Goal: Information Seeking & Learning: Learn about a topic

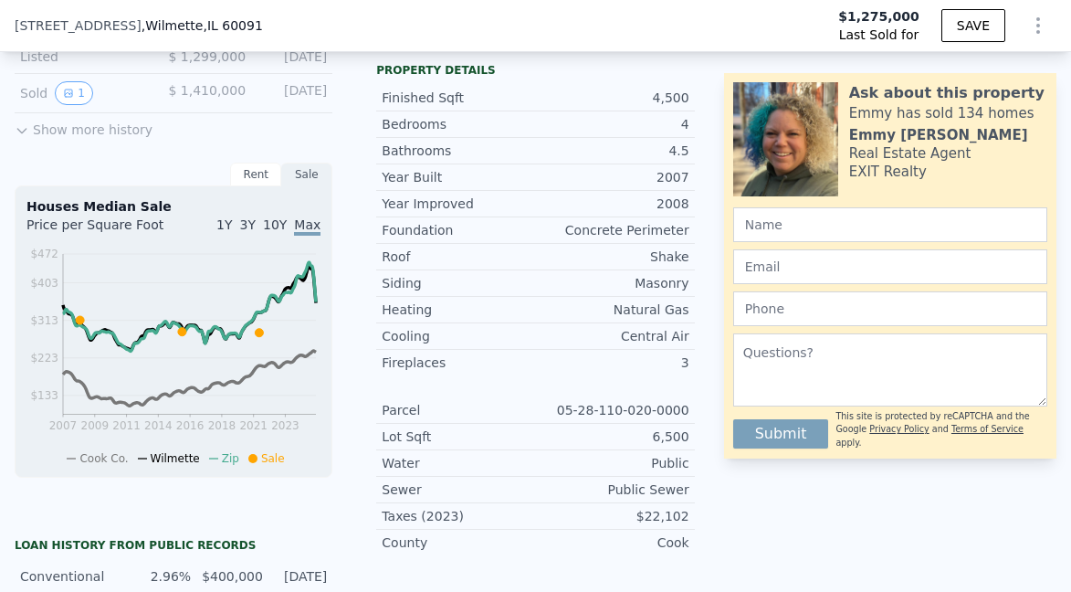
scroll to position [641, 0]
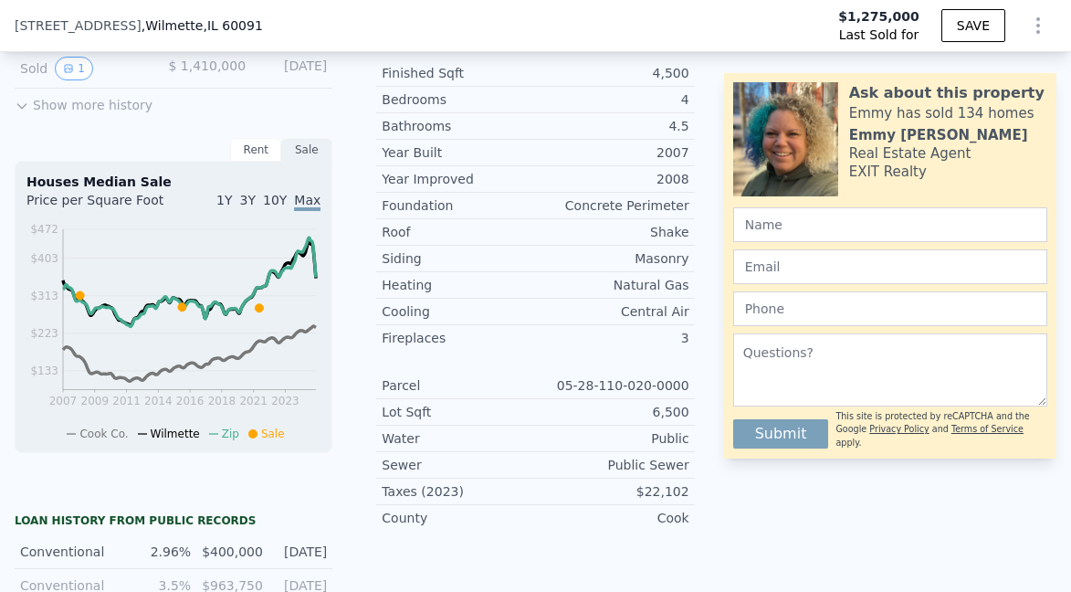
type input "$ 1,844,000"
type input "$ 345,975"
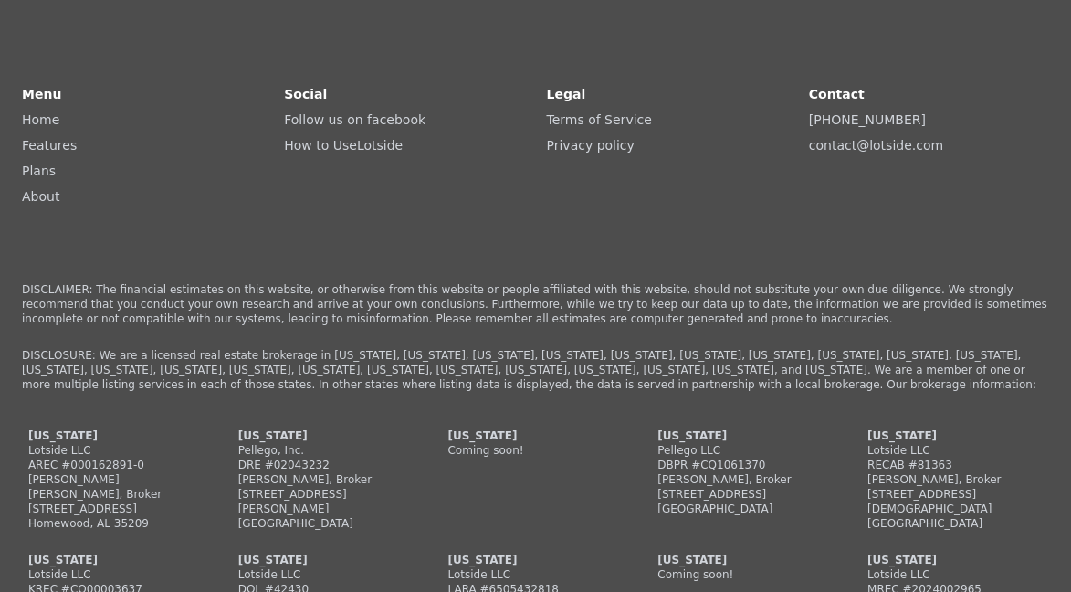
scroll to position [5642, 0]
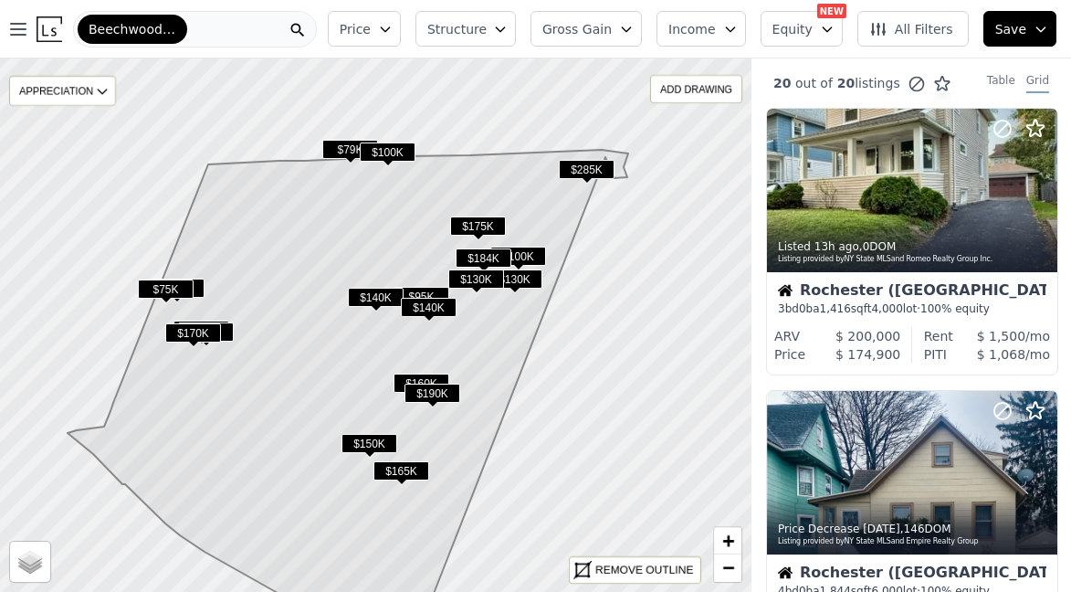
click at [205, 32] on div "Beechwood (Rochester)" at bounding box center [195, 29] width 244 height 37
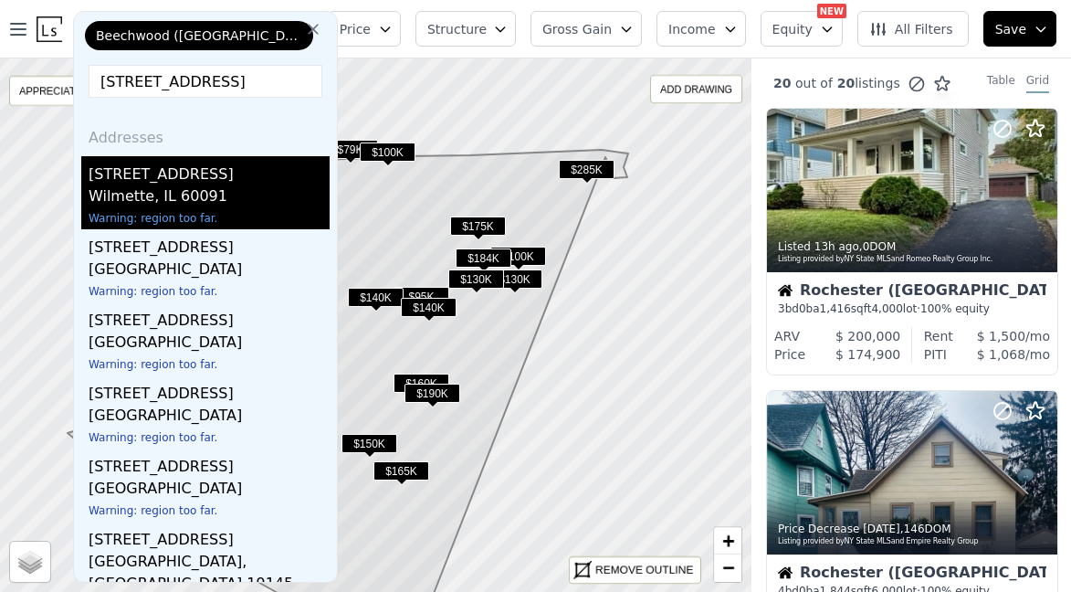
type input "2124 beechwood ave"
click at [162, 175] on div "[STREET_ADDRESS]" at bounding box center [209, 170] width 241 height 29
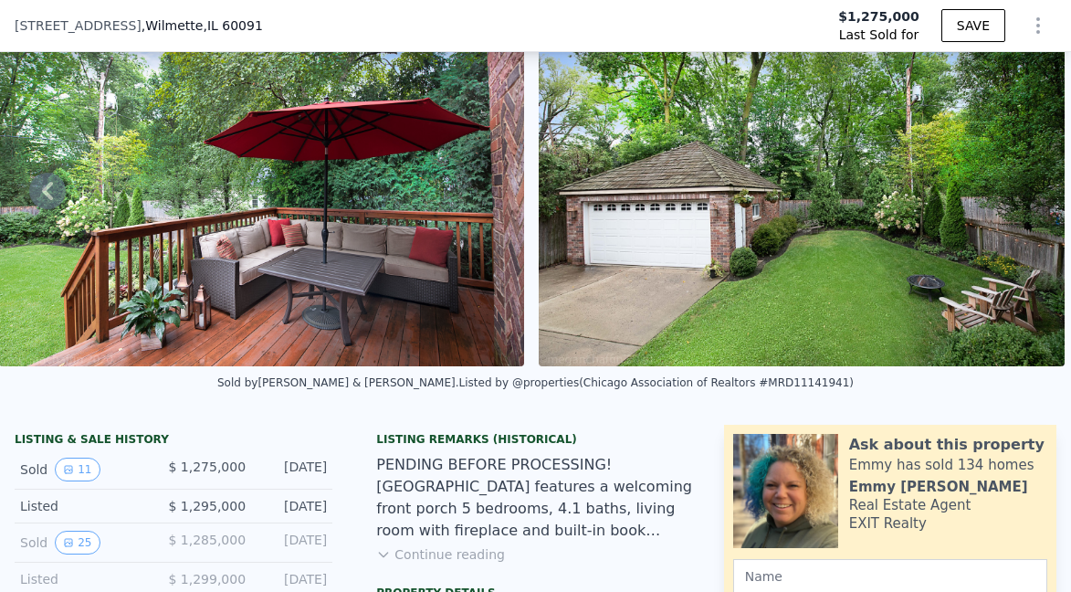
scroll to position [189, 0]
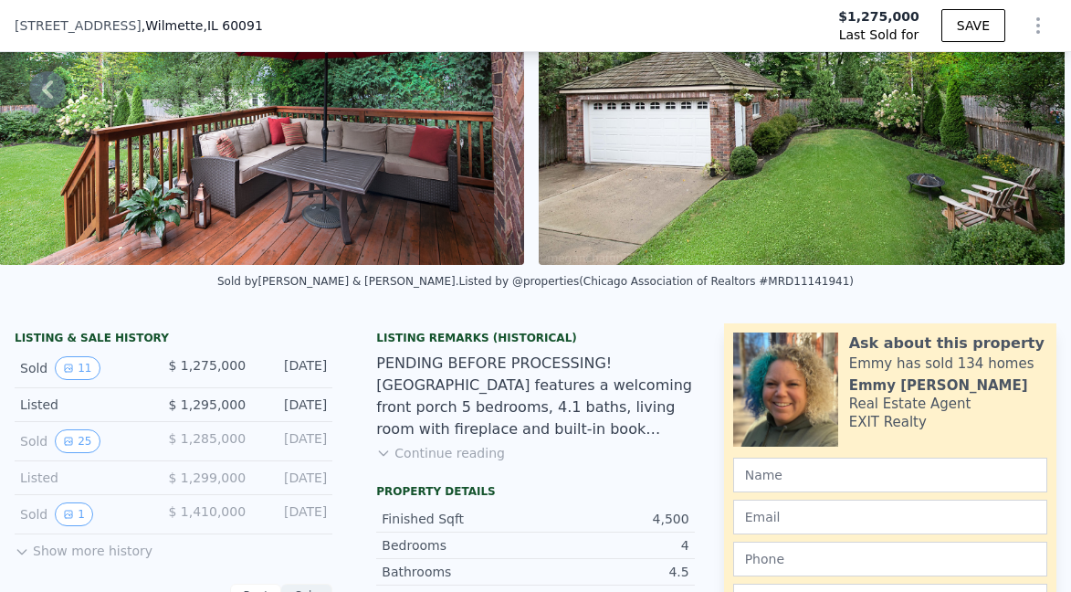
click at [433, 454] on button "Continue reading" at bounding box center [440, 453] width 129 height 18
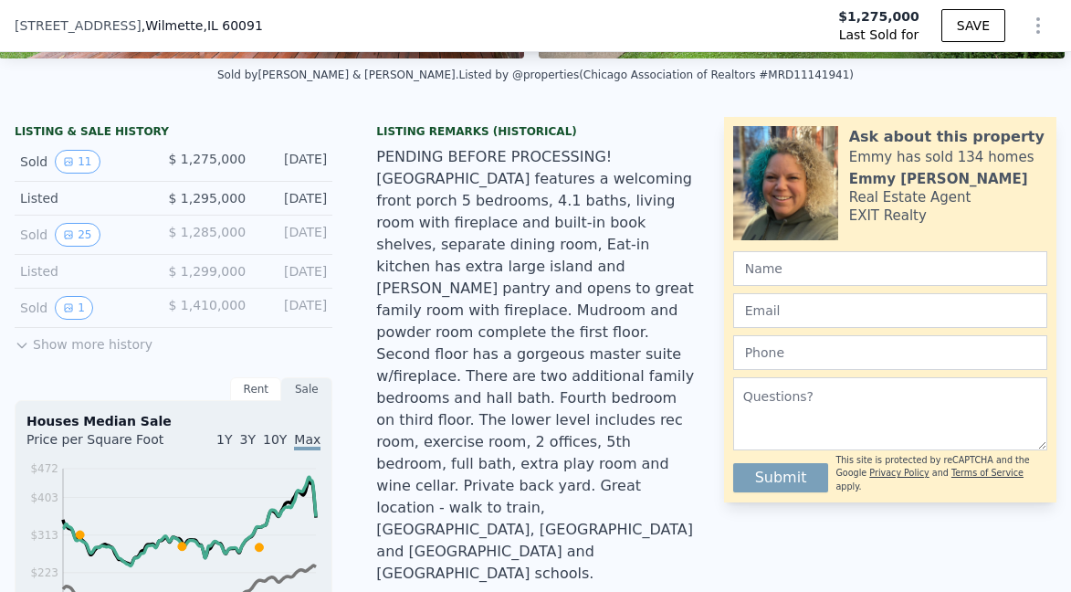
scroll to position [397, 0]
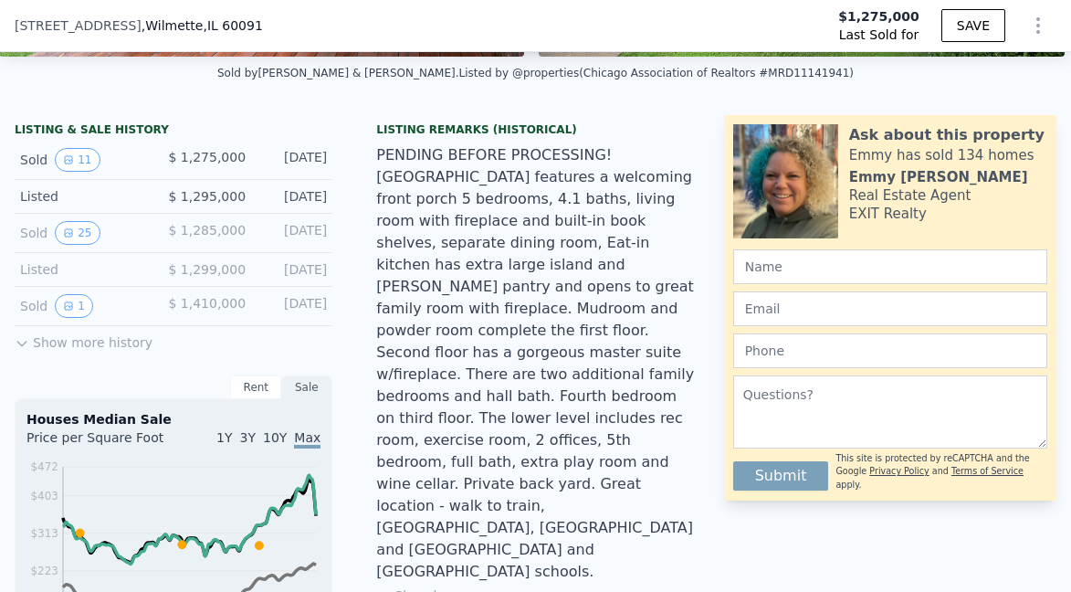
click at [37, 343] on button "Show more history" at bounding box center [84, 339] width 138 height 26
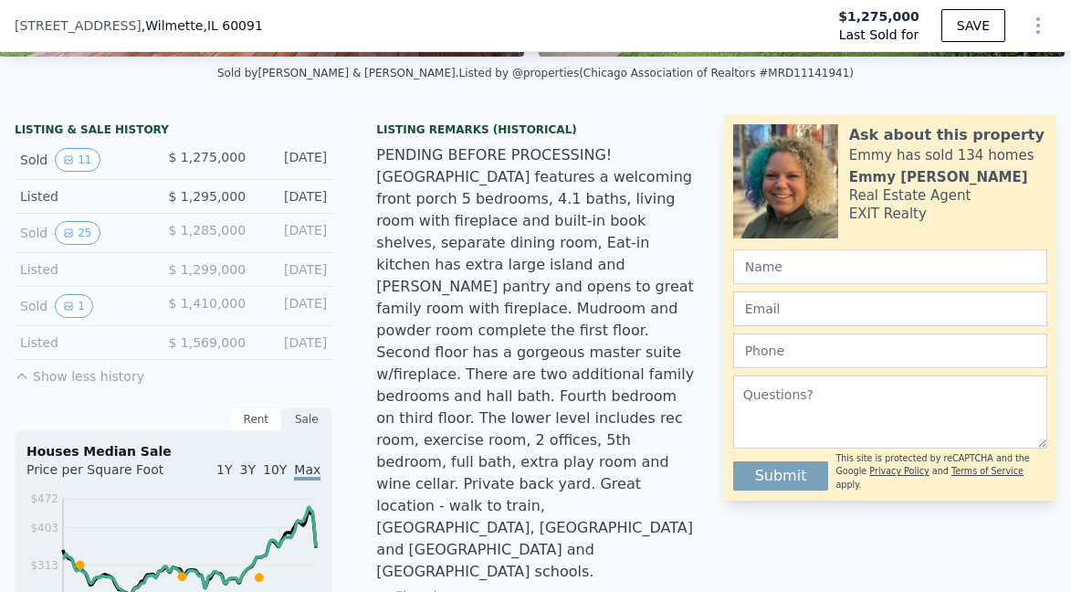
scroll to position [407, 0]
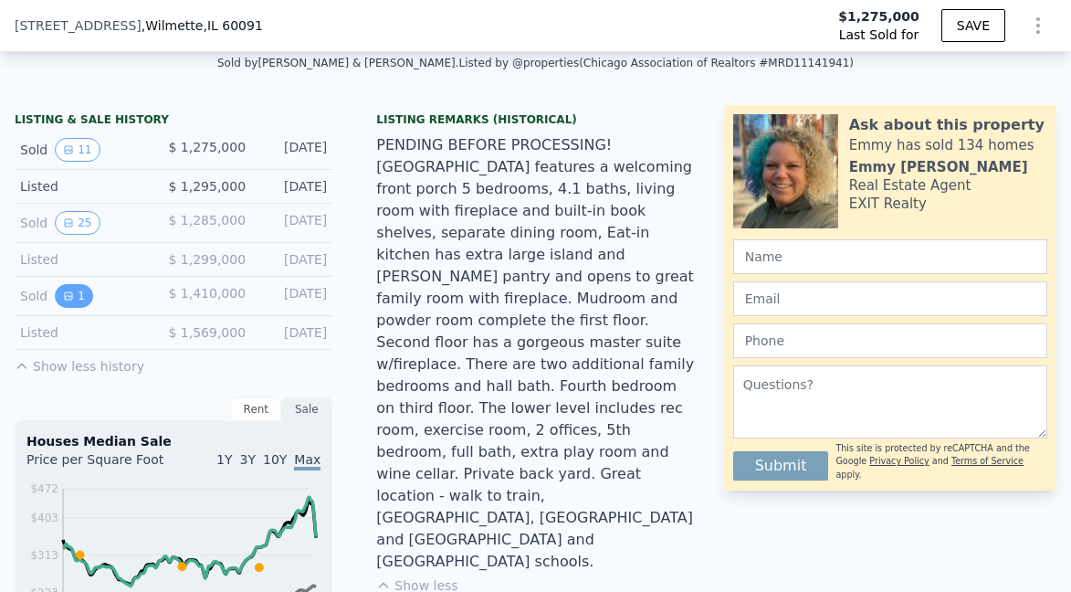
click at [66, 298] on icon "View historical data" at bounding box center [68, 295] width 11 height 11
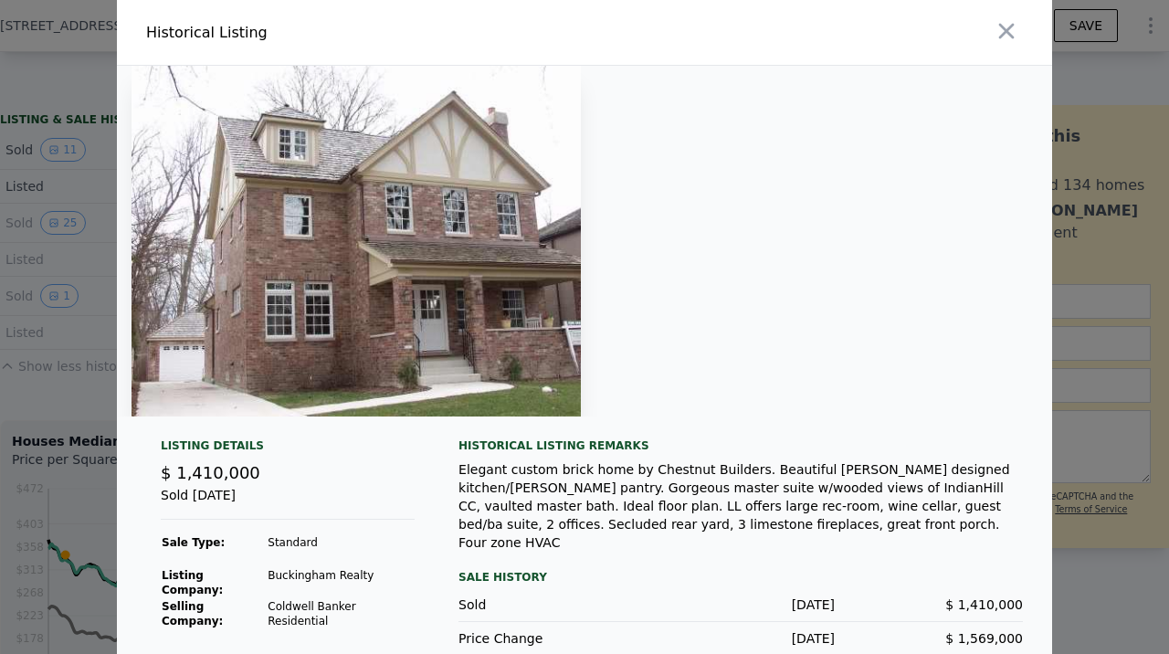
scroll to position [0, 5485]
type input "$ 1,844,000"
type input "$ 345,975"
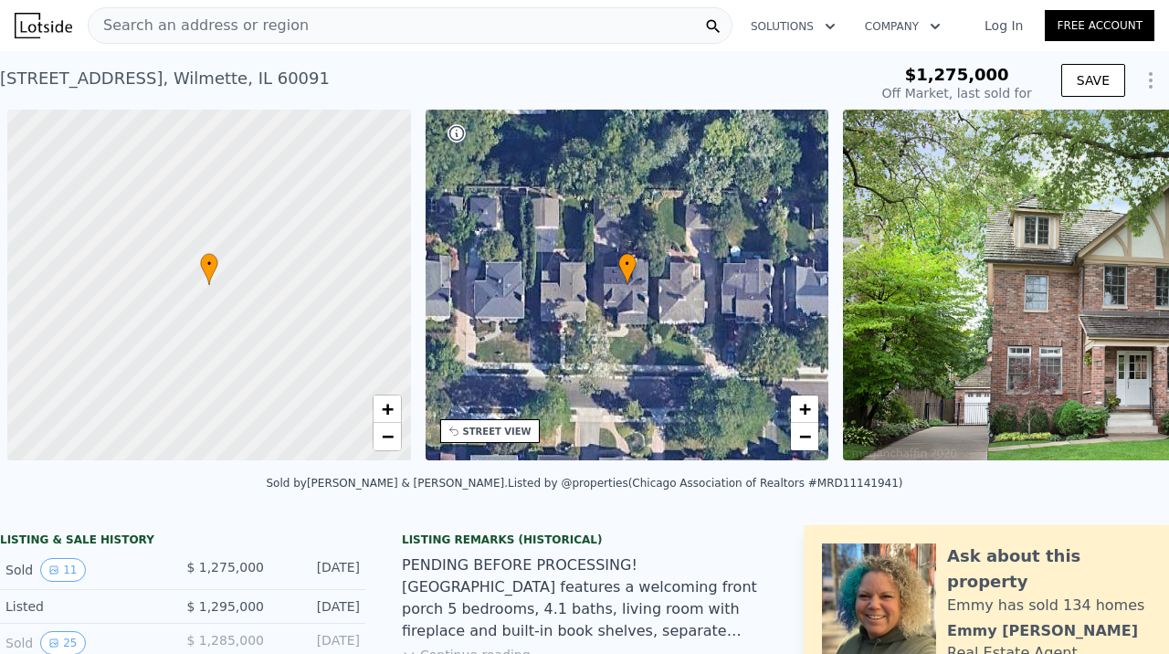
scroll to position [0, 7]
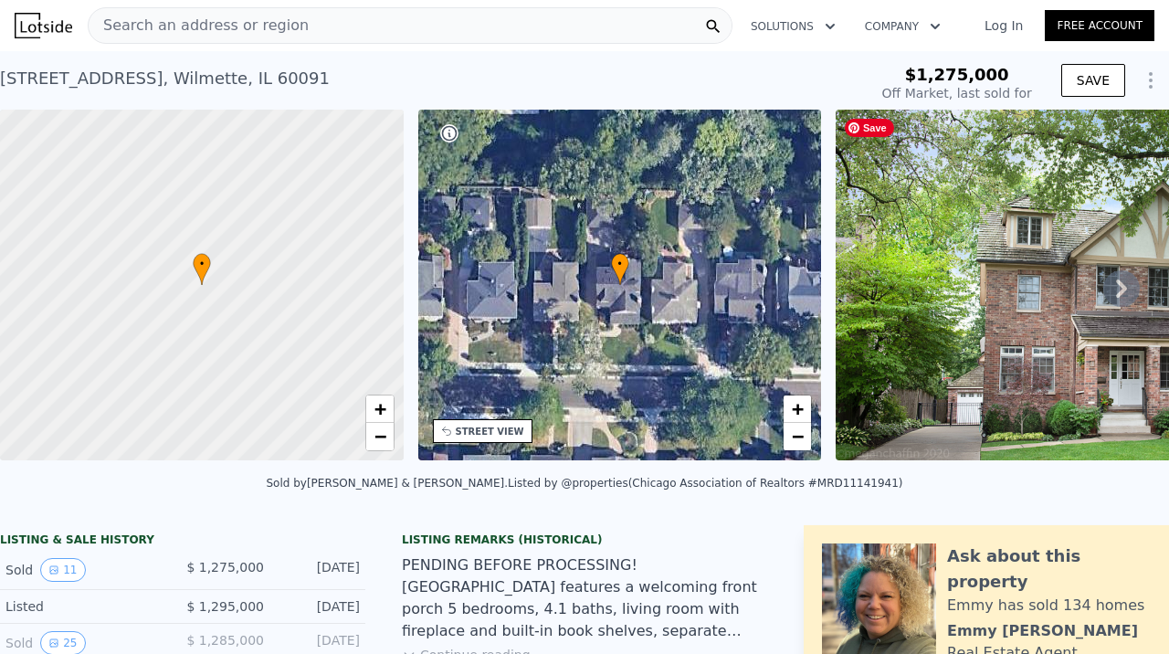
click at [976, 278] on img at bounding box center [1098, 285] width 525 height 351
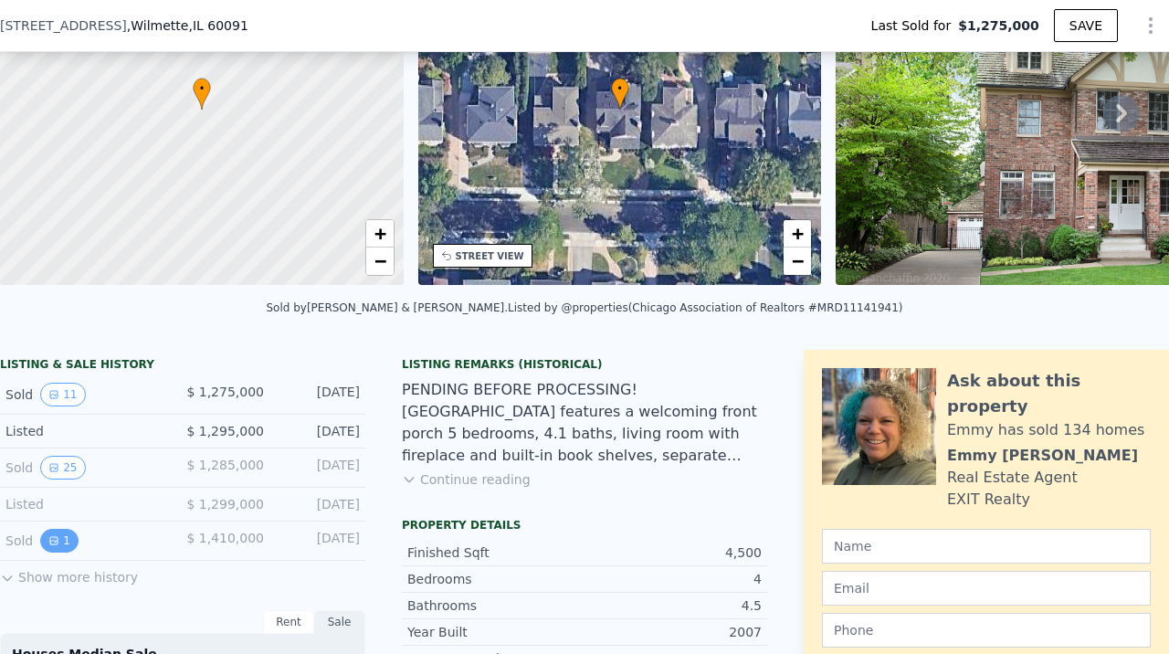
click at [58, 538] on icon "View historical data" at bounding box center [53, 540] width 7 height 7
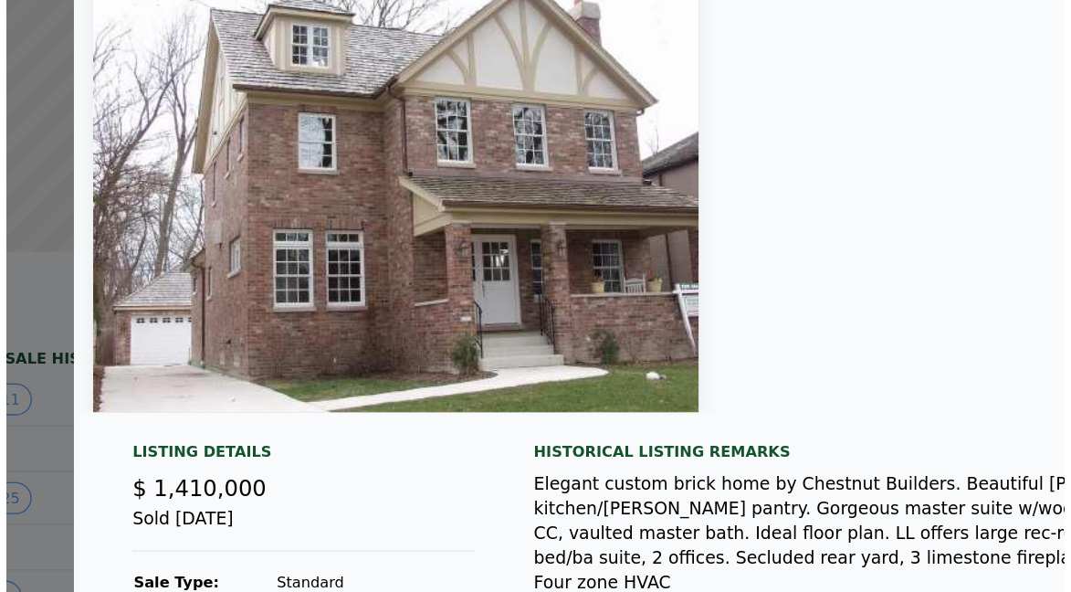
scroll to position [12, 0]
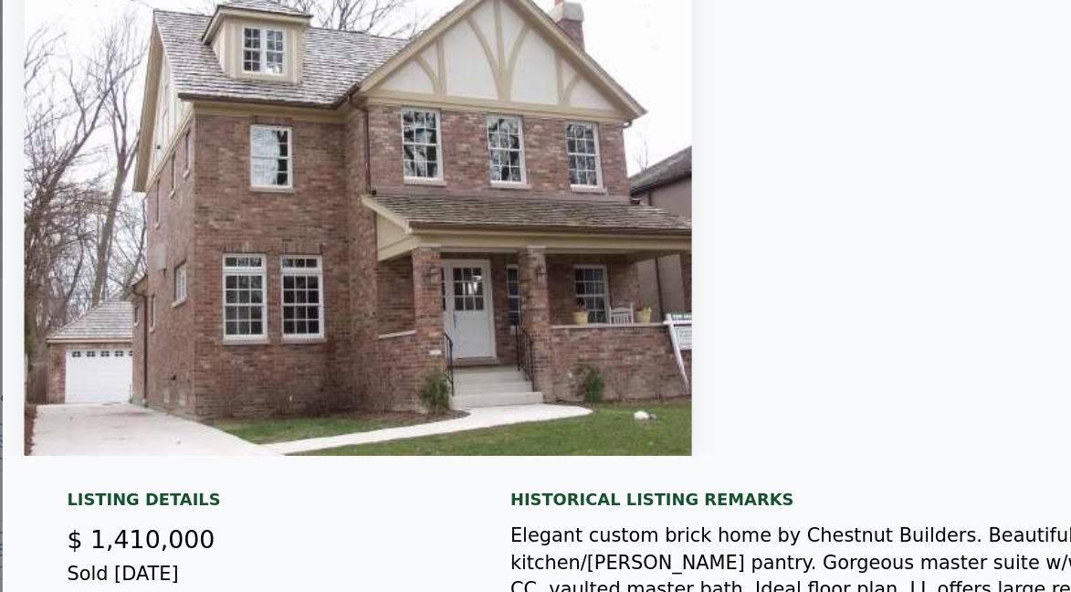
type input "$ 1,844,000"
type input "$ 345,975"
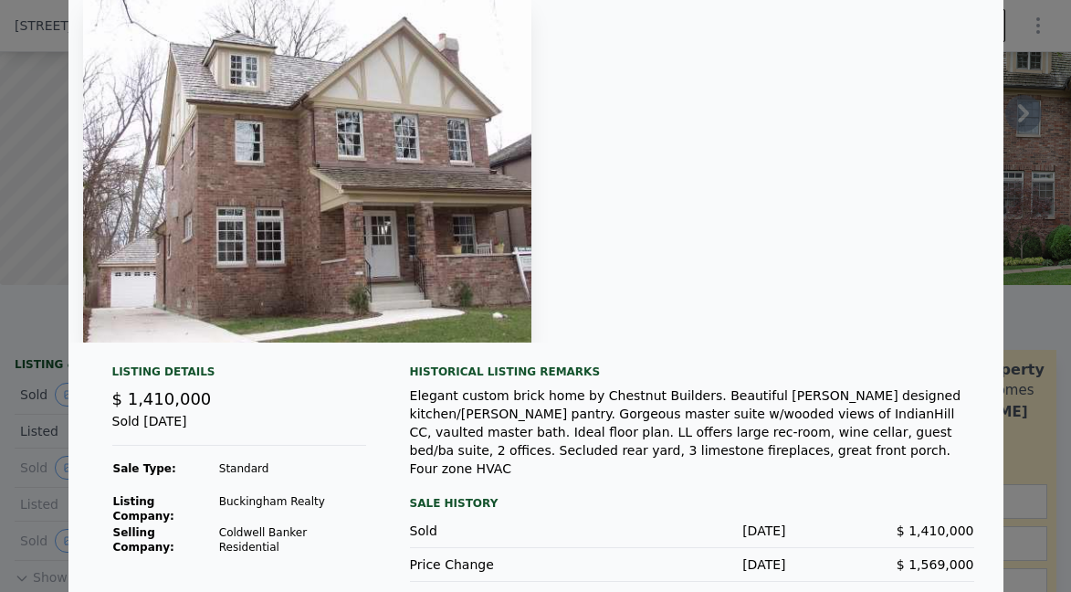
scroll to position [0, 0]
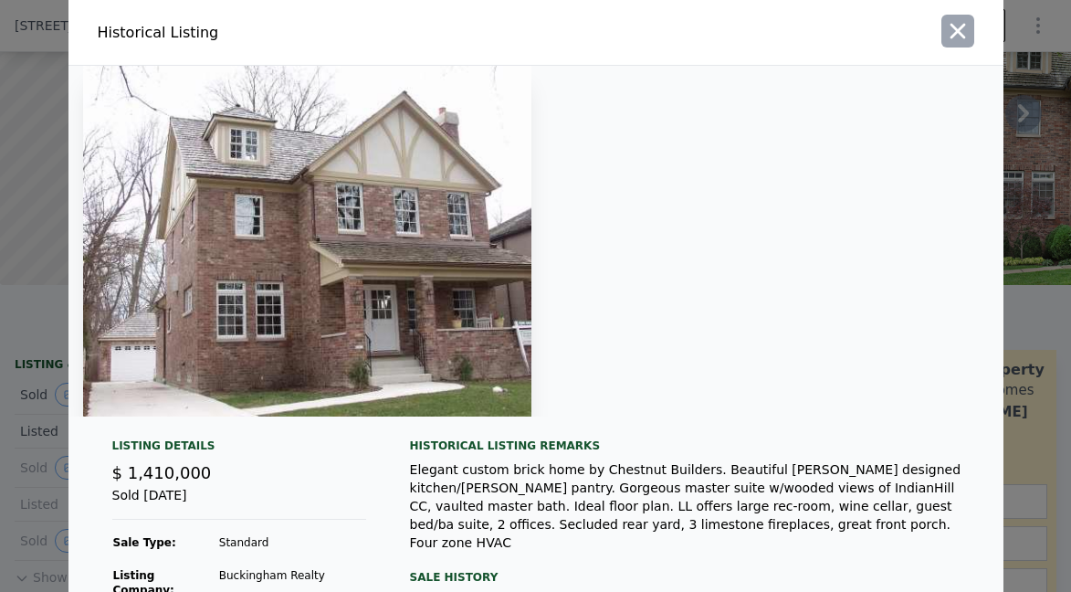
click at [972, 20] on button "button" at bounding box center [958, 31] width 33 height 33
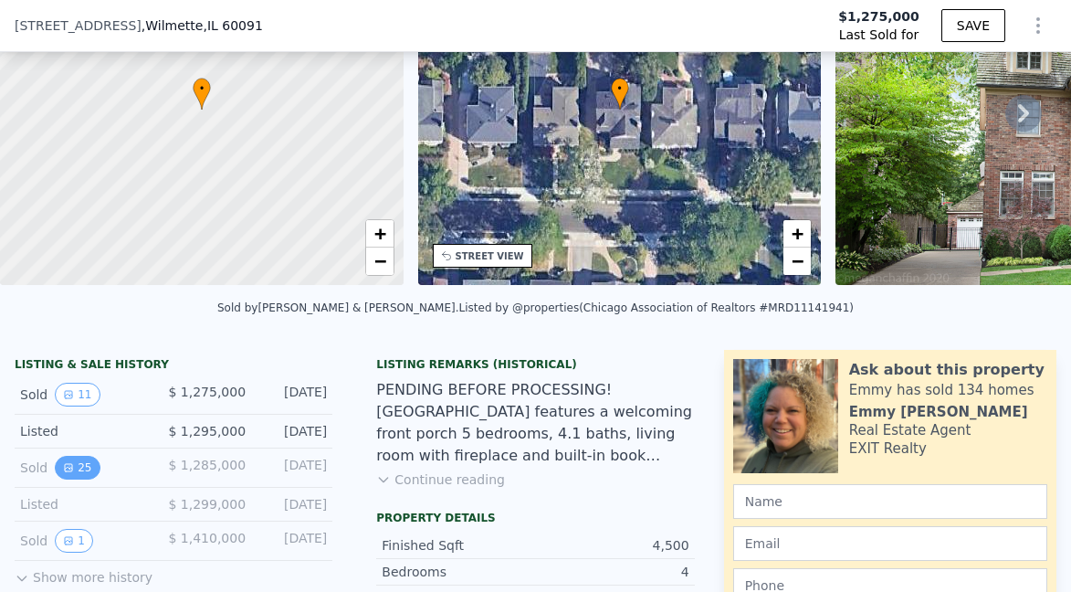
click at [75, 462] on button "25" at bounding box center [77, 468] width 45 height 24
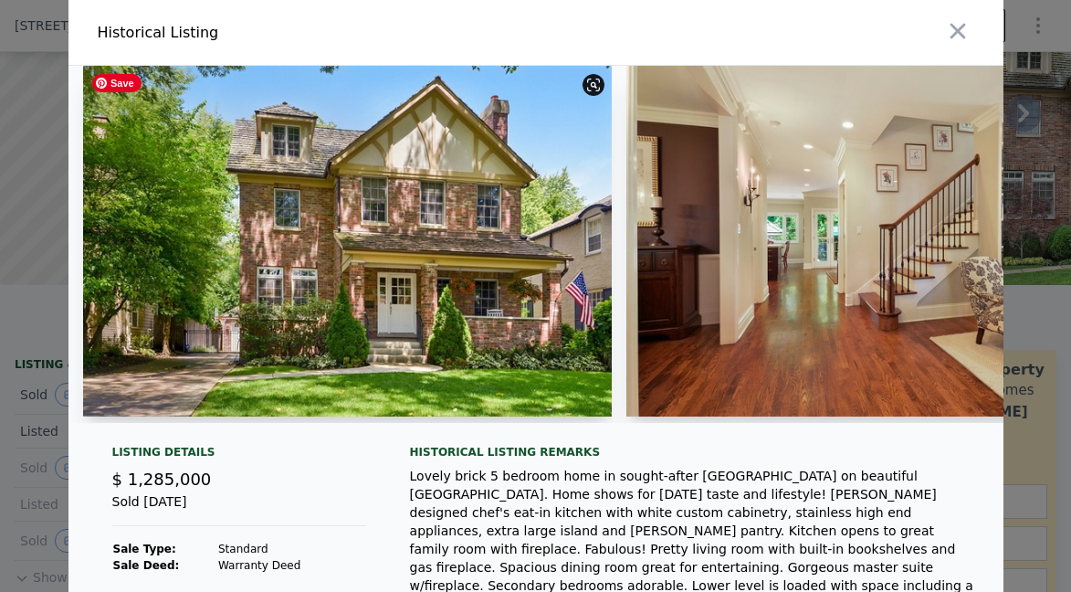
click at [167, 372] on img at bounding box center [348, 241] width 530 height 351
click at [211, 353] on img at bounding box center [348, 241] width 530 height 351
click at [322, 249] on img at bounding box center [348, 241] width 530 height 351
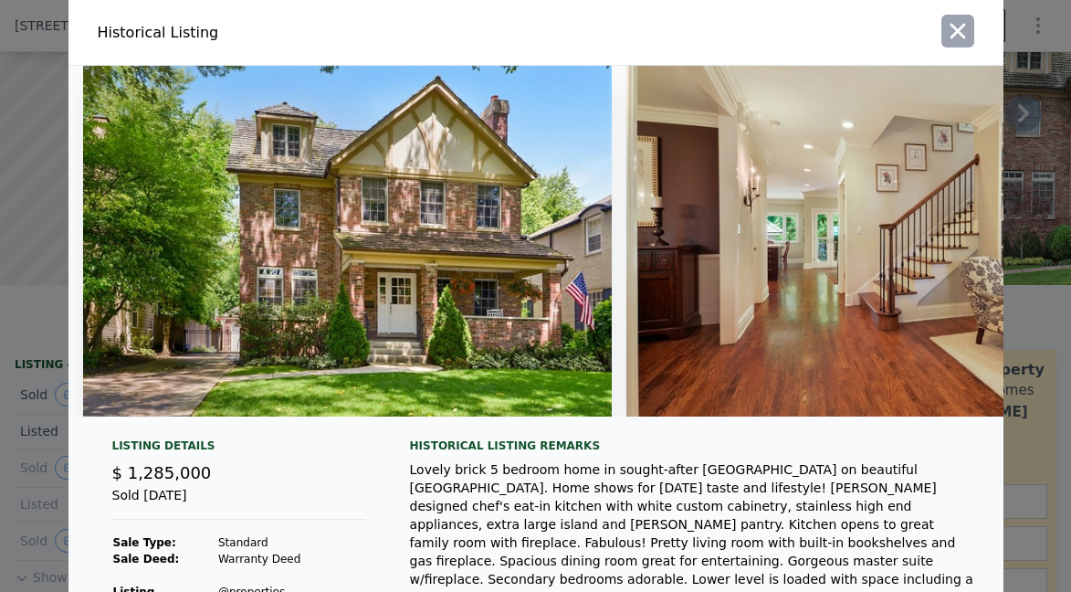
click at [959, 33] on icon "button" at bounding box center [958, 32] width 16 height 16
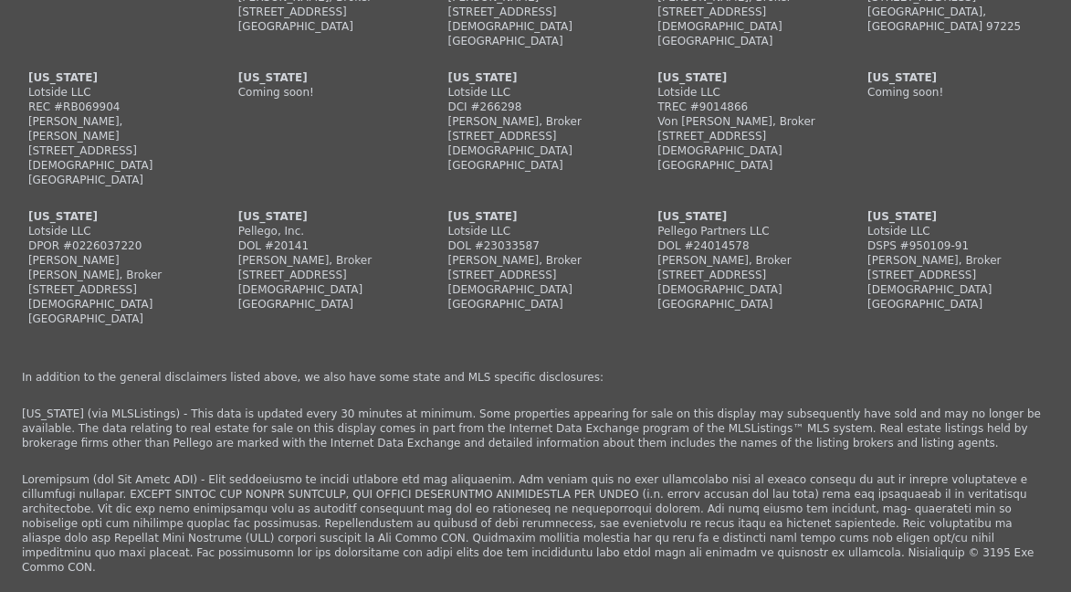
scroll to position [6171, 0]
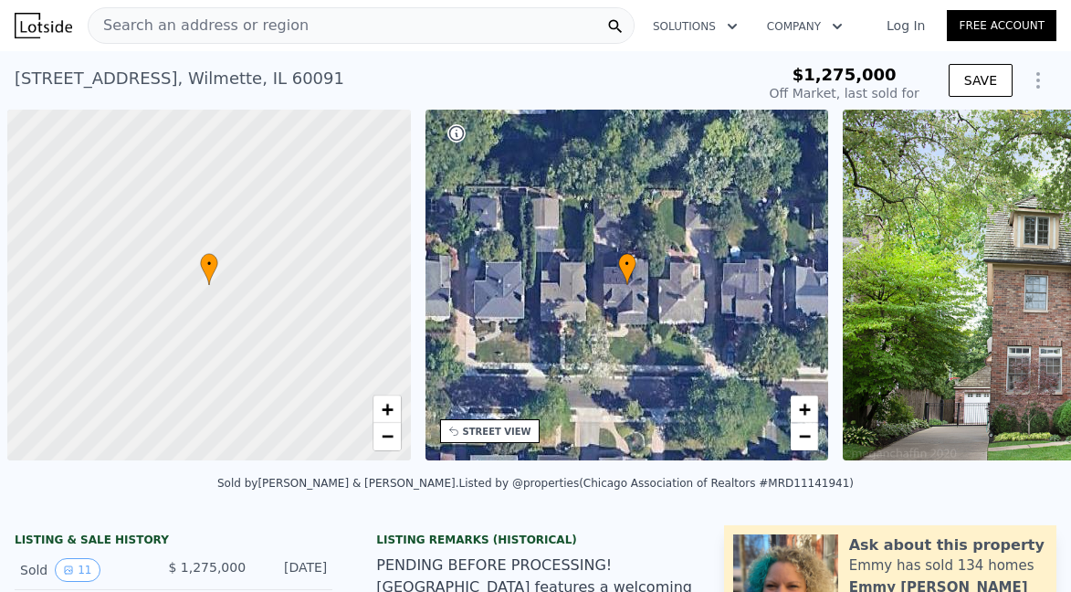
scroll to position [0, 7]
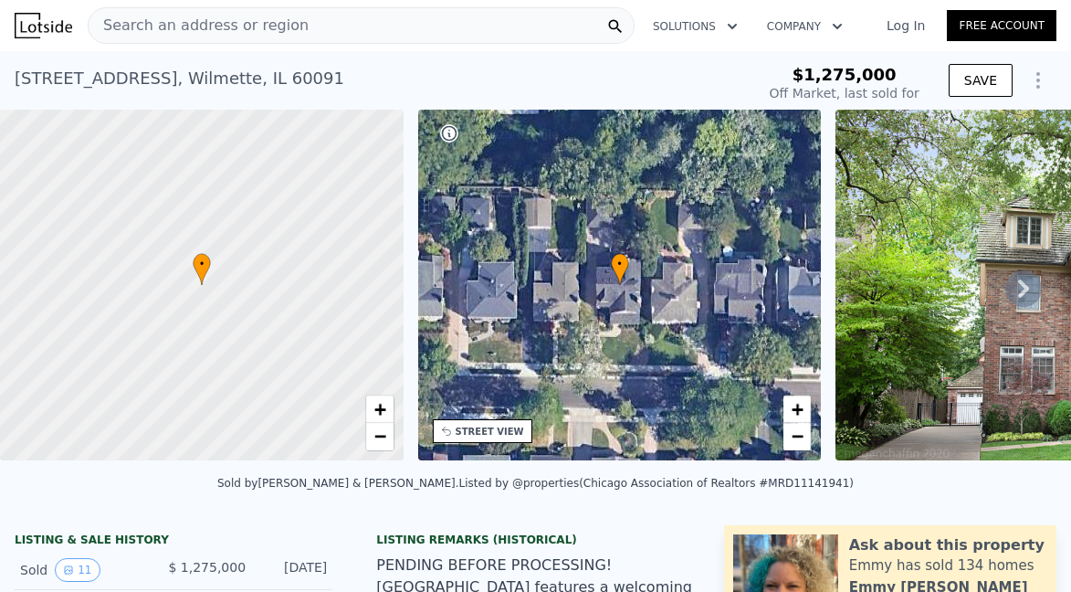
type input "-$ 1,392,001"
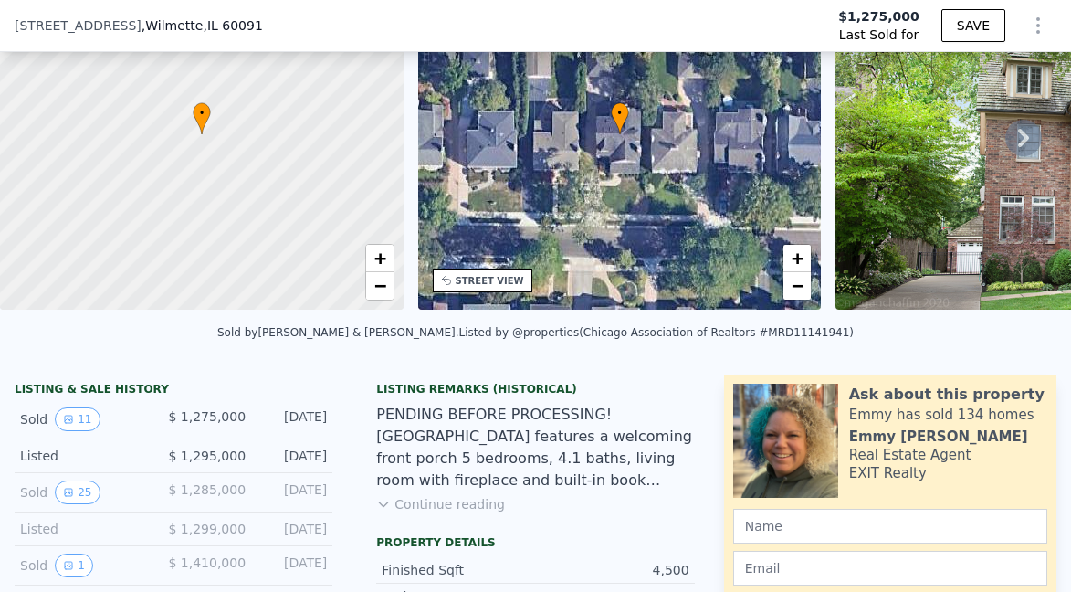
scroll to position [156, 0]
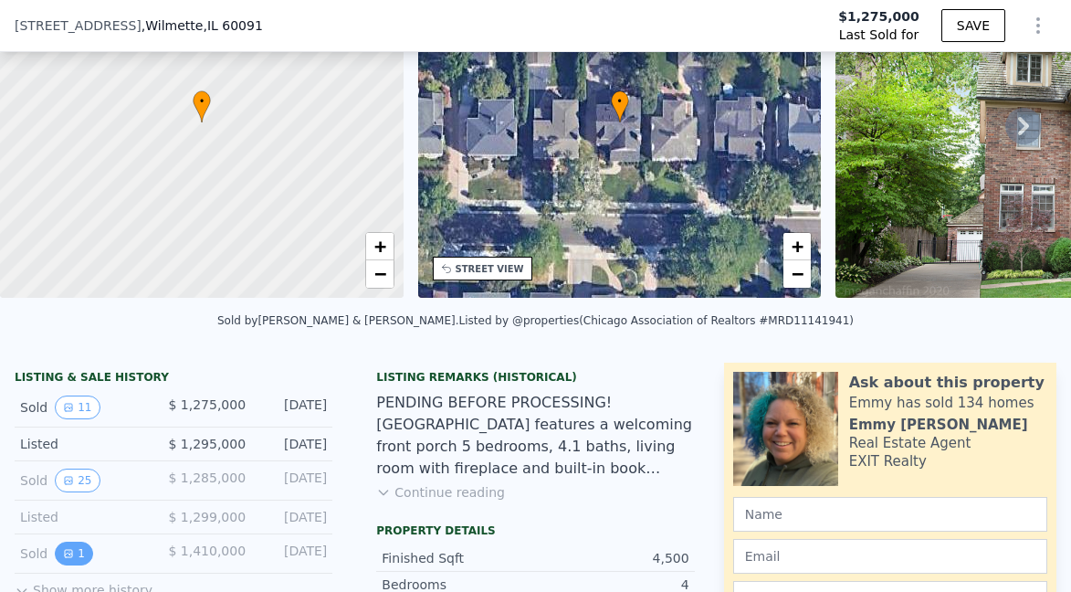
click at [69, 555] on icon "View historical data" at bounding box center [68, 553] width 11 height 11
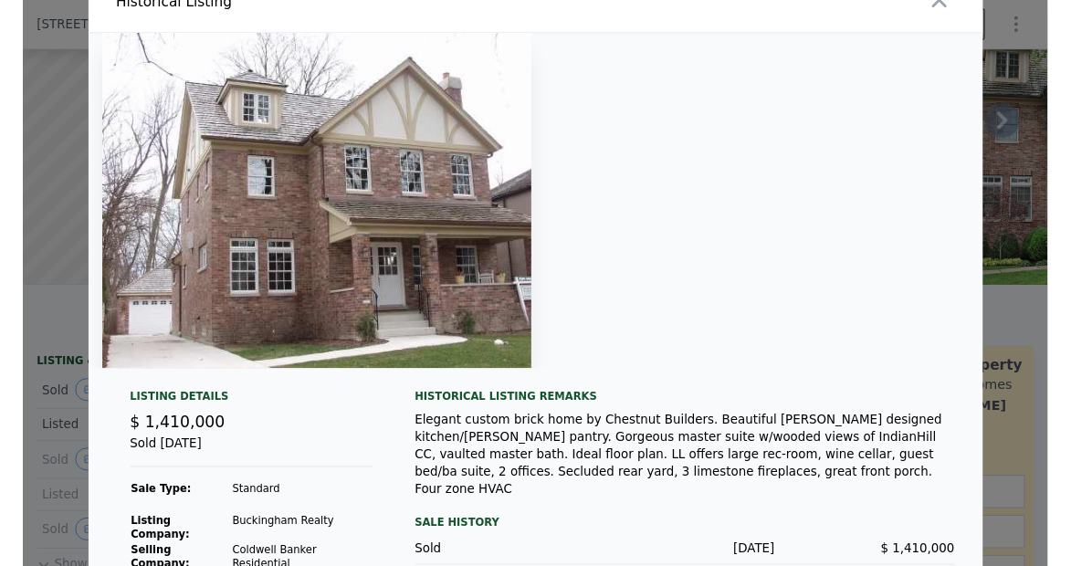
scroll to position [0, 0]
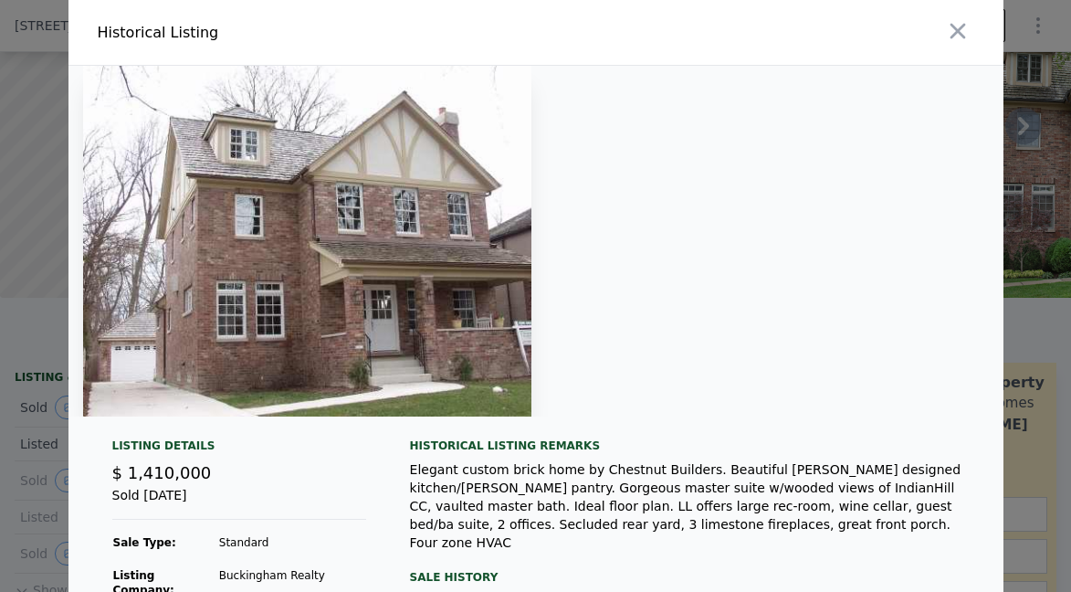
type input "$ 1,844,000"
type input "$ 345,975"
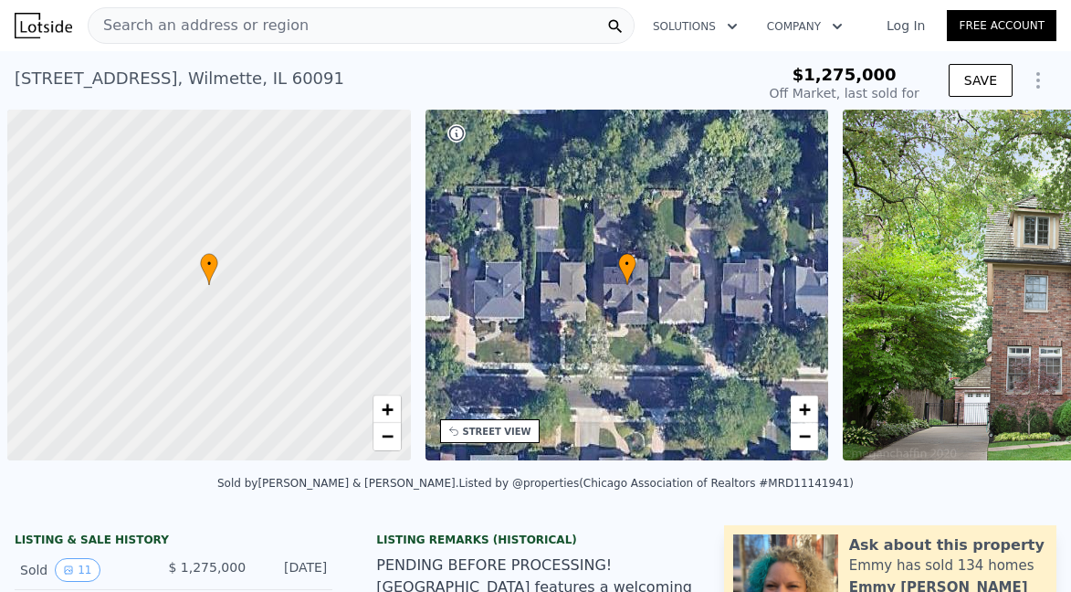
scroll to position [0, 7]
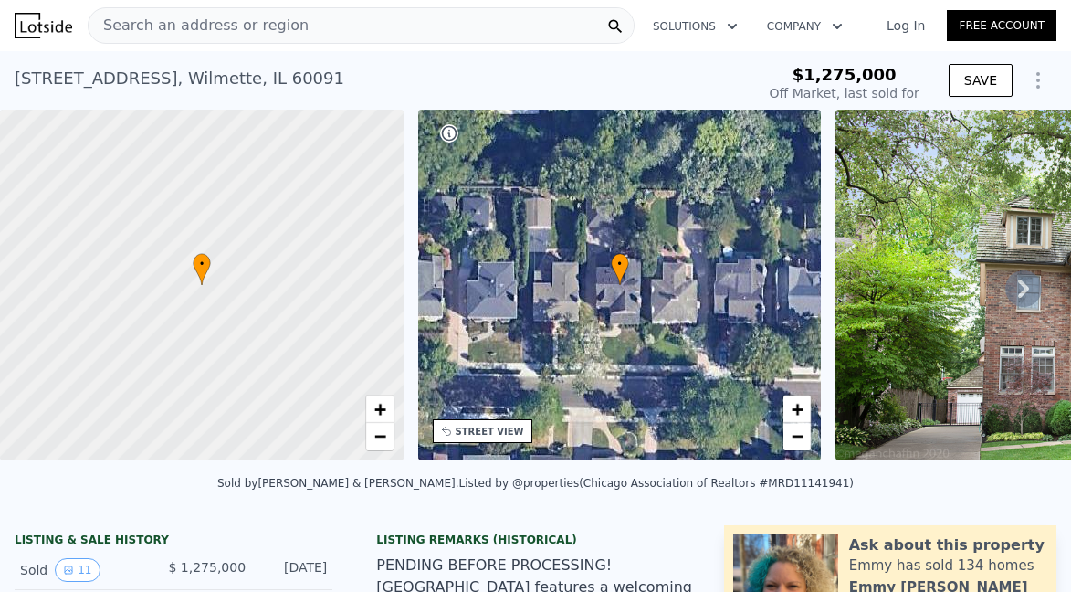
type input "-$ 1,392,001"
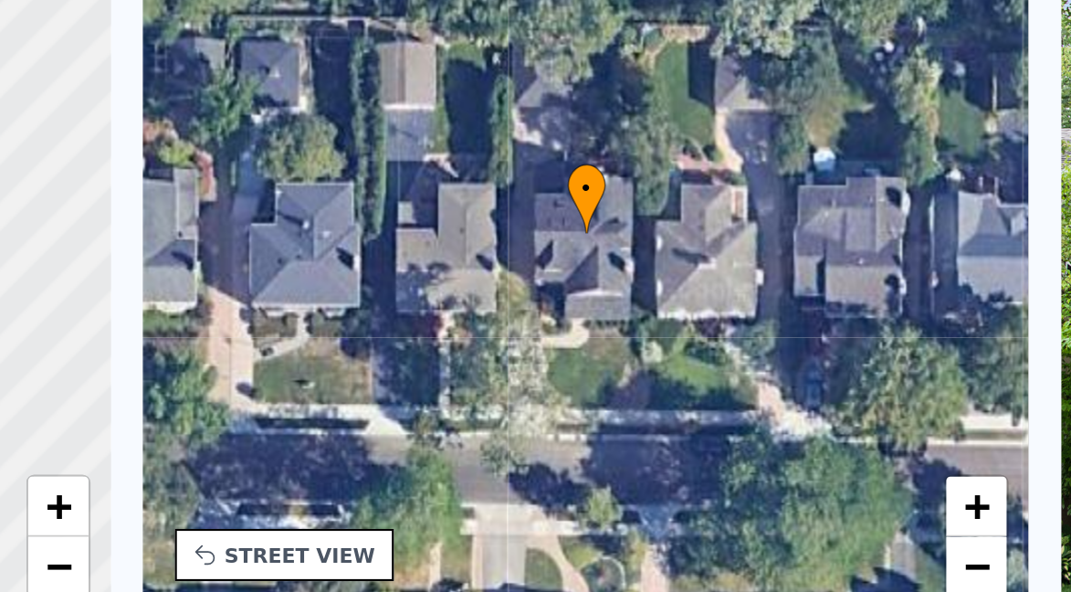
scroll to position [10, 0]
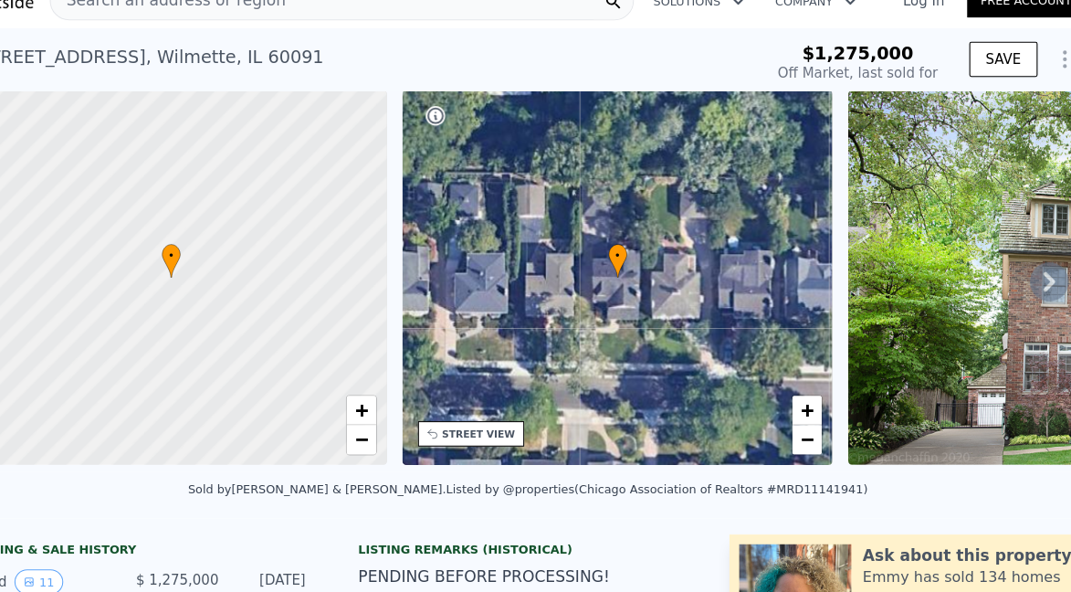
click at [512, 424] on div "STREET VIEW" at bounding box center [490, 422] width 69 height 14
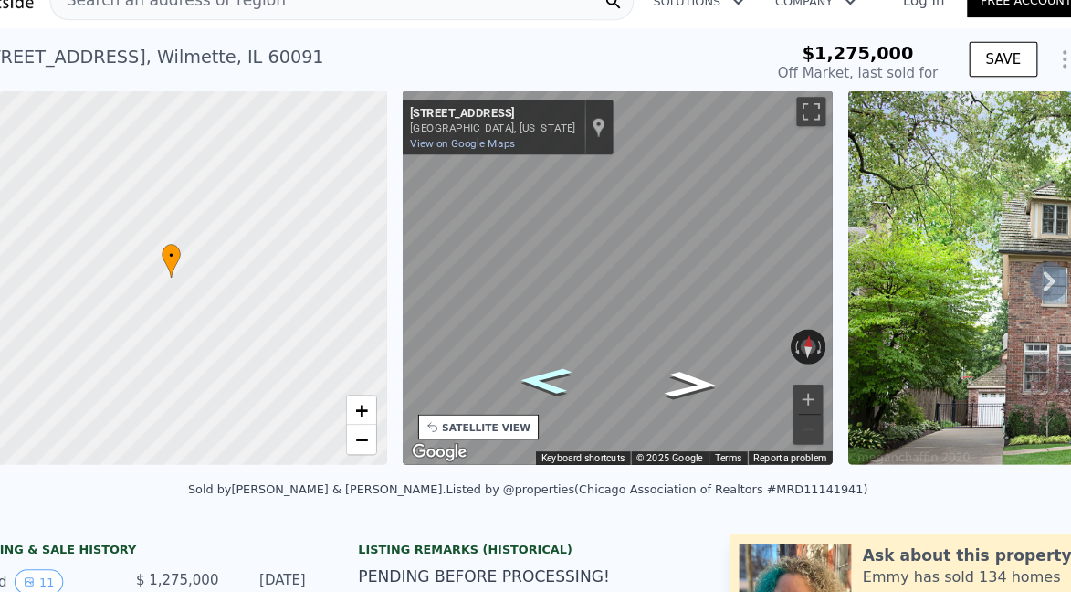
click at [557, 371] on icon "Go West, Beechwood Ave" at bounding box center [551, 371] width 91 height 37
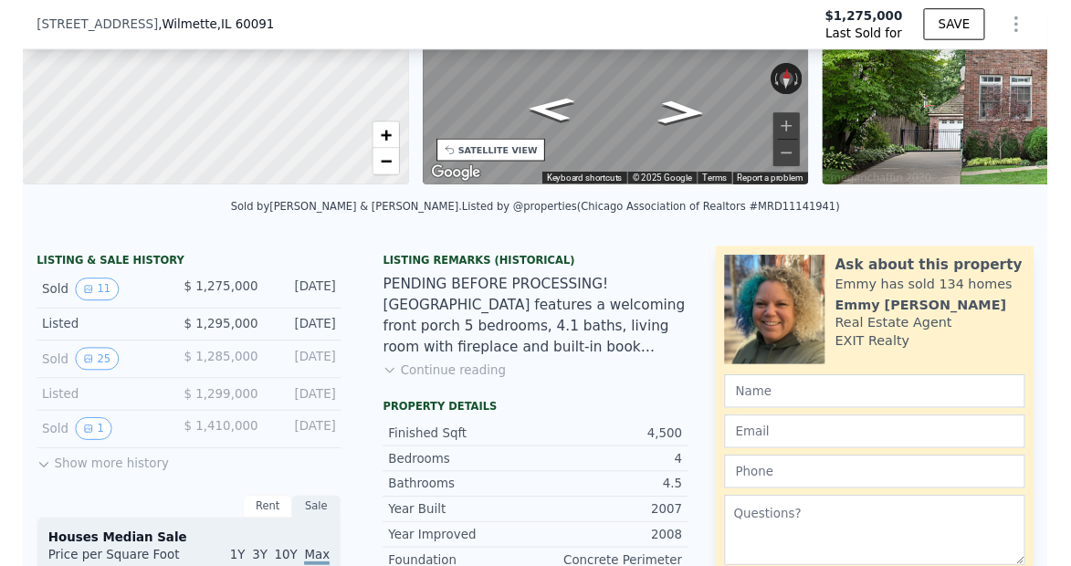
scroll to position [271, 0]
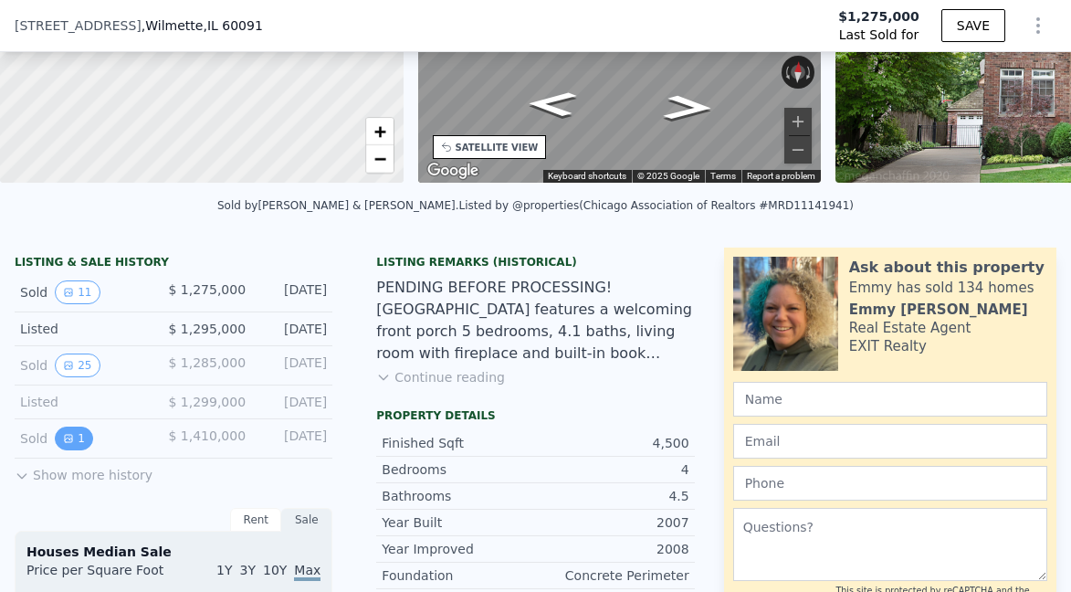
click at [71, 433] on icon "View historical data" at bounding box center [68, 438] width 11 height 11
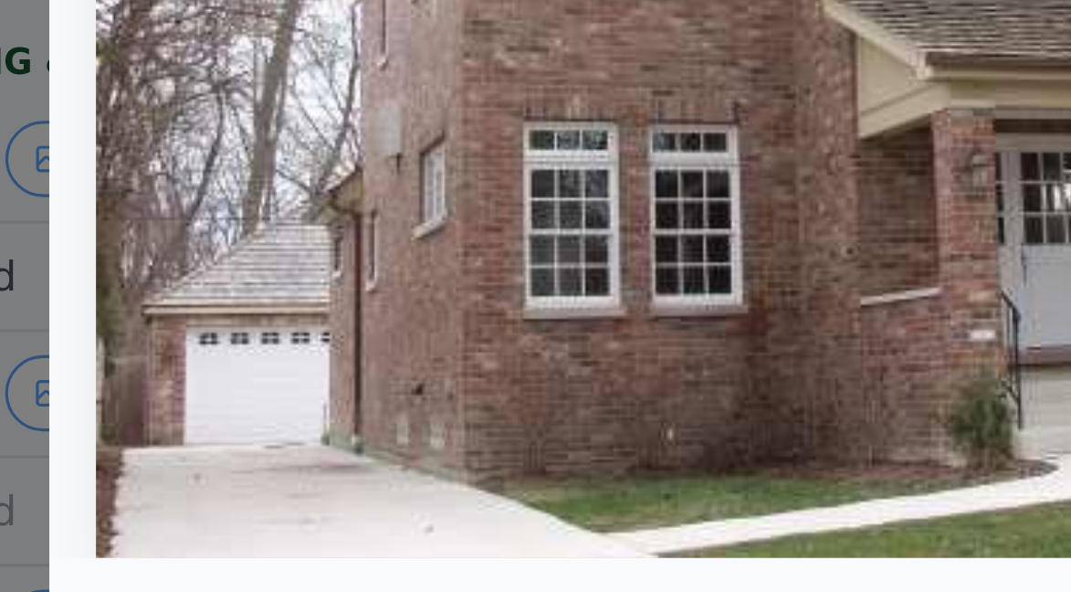
type input "$ 1,844,000"
type input "$ 345,975"
